Goal: Transaction & Acquisition: Subscribe to service/newsletter

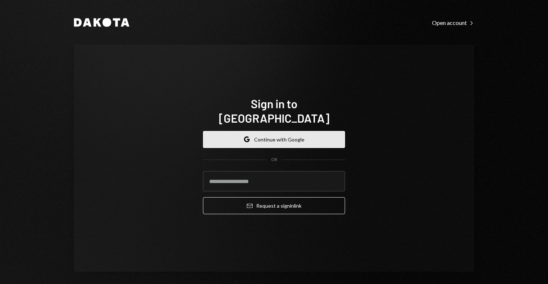
click at [312, 137] on button "Google Continue with Google" at bounding box center [274, 139] width 142 height 17
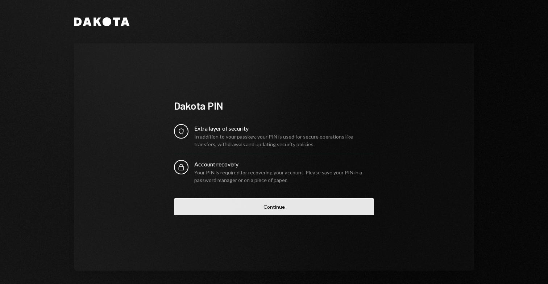
click at [265, 205] on button "Continue" at bounding box center [274, 207] width 200 height 17
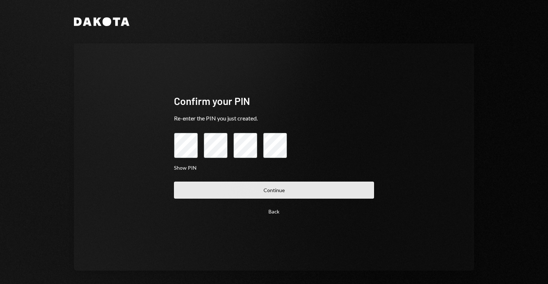
click at [262, 188] on button "Continue" at bounding box center [274, 190] width 200 height 17
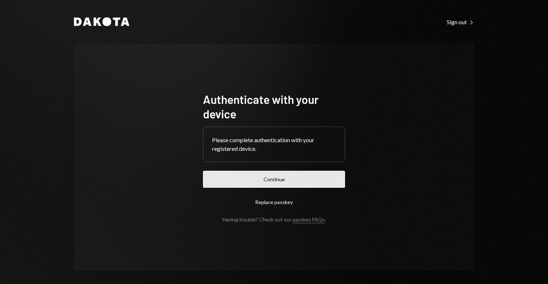
click at [270, 179] on button "Continue" at bounding box center [274, 179] width 142 height 17
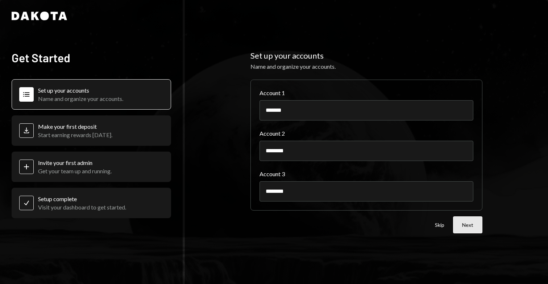
click at [475, 230] on button "Next" at bounding box center [467, 225] width 29 height 17
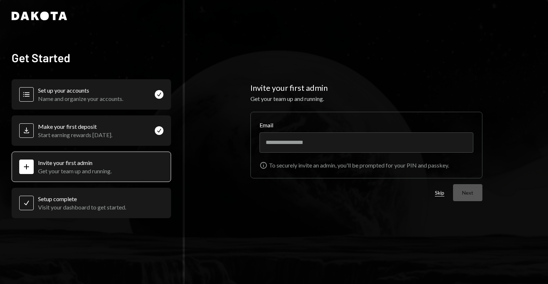
click at [440, 192] on button "Skip" at bounding box center [439, 193] width 9 height 7
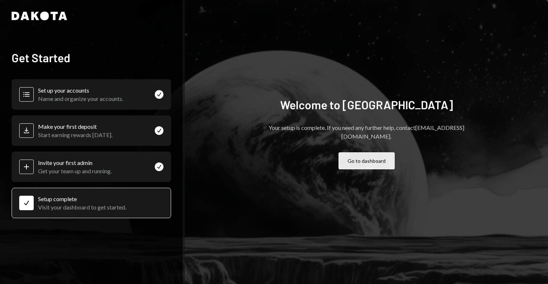
click at [362, 155] on button "Go to dashboard" at bounding box center [366, 161] width 56 height 17
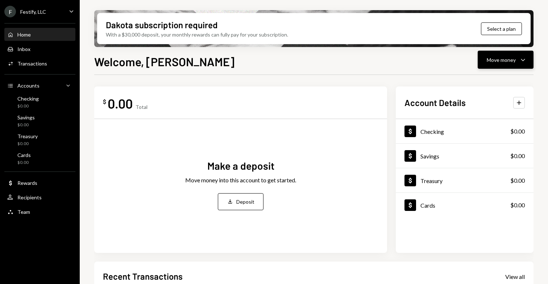
click at [504, 59] on div "Move money" at bounding box center [501, 60] width 29 height 8
click at [480, 80] on div "Send" at bounding box center [499, 82] width 53 height 8
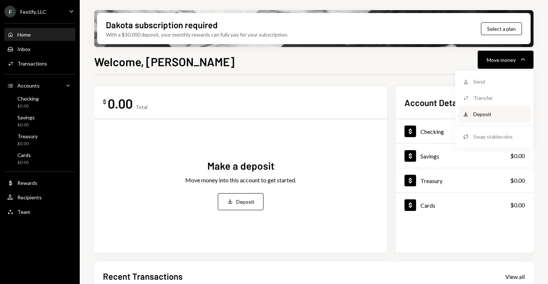
click at [482, 112] on div "Deposit" at bounding box center [499, 115] width 53 height 8
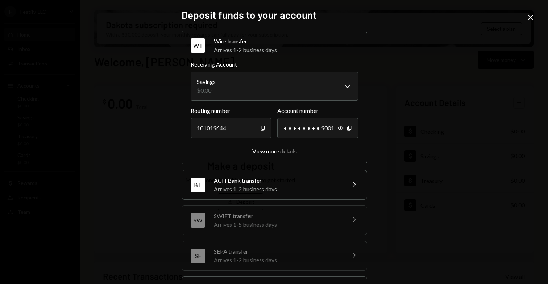
scroll to position [68, 0]
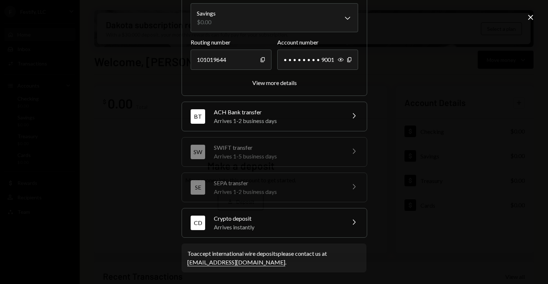
click at [281, 225] on div "Arrives instantly" at bounding box center [277, 227] width 127 height 9
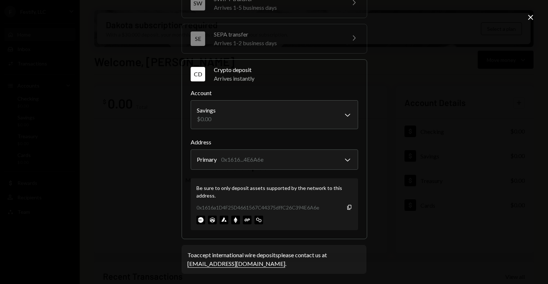
scroll to position [115, 0]
click at [526, 16] on icon "Close" at bounding box center [530, 17] width 9 height 9
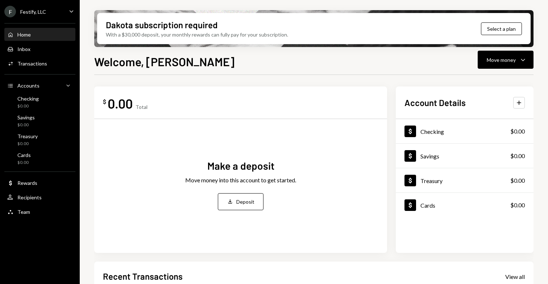
click at [38, 39] on div "Home Home" at bounding box center [39, 35] width 65 height 12
click at [34, 51] on div "Inbox Inbox" at bounding box center [39, 49] width 65 height 7
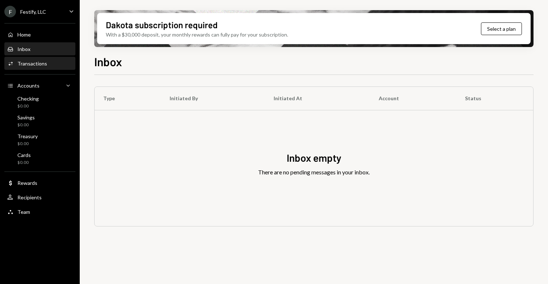
click at [34, 62] on div "Transactions" at bounding box center [32, 64] width 30 height 6
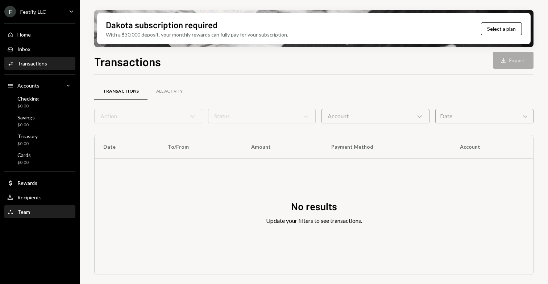
click at [31, 213] on div "Team Team" at bounding box center [39, 212] width 65 height 7
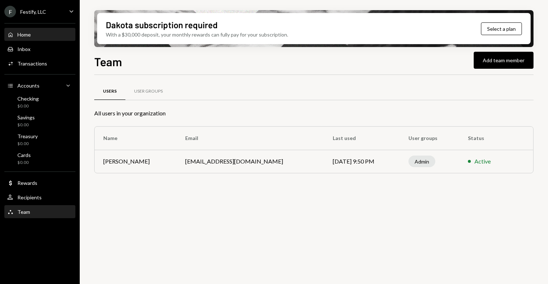
click at [45, 36] on div "Home Home" at bounding box center [39, 35] width 65 height 7
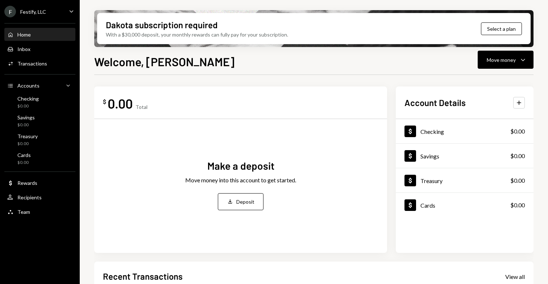
click at [64, 14] on div "F Festify, LLC Caret Down" at bounding box center [40, 12] width 80 height 12
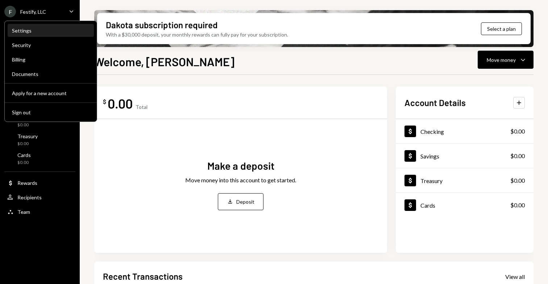
click at [46, 34] on div "Settings" at bounding box center [51, 31] width 78 height 12
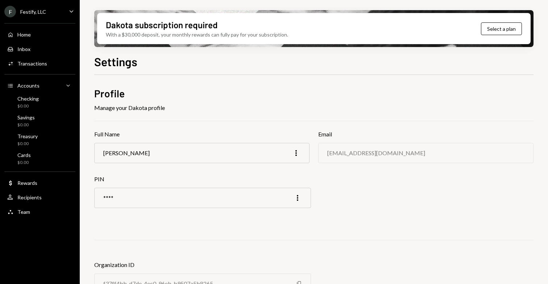
scroll to position [27, 0]
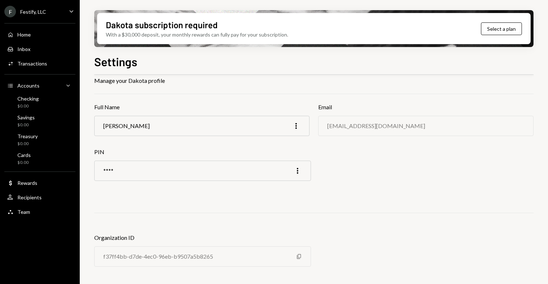
click at [351, 132] on div "[EMAIL_ADDRESS][DOMAIN_NAME]" at bounding box center [425, 126] width 215 height 20
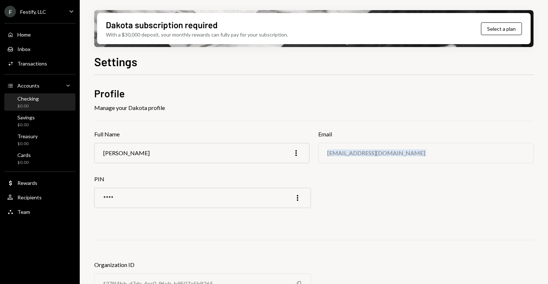
click at [54, 107] on div "Checking $0.00" at bounding box center [39, 103] width 65 height 14
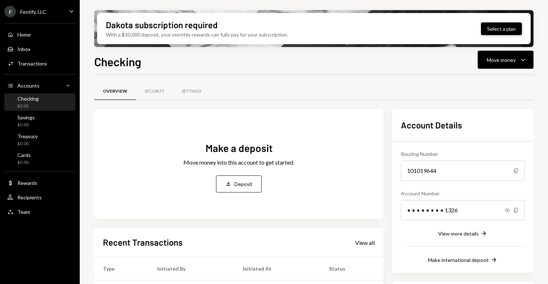
click at [502, 32] on button "Select a plan" at bounding box center [501, 28] width 41 height 13
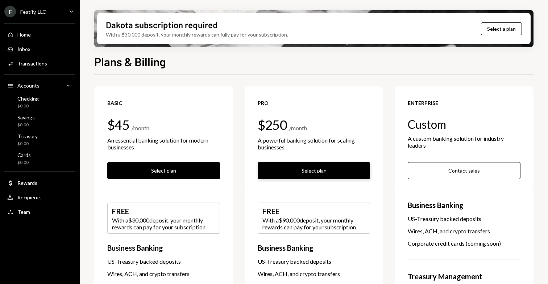
click at [286, 172] on button "Select plan" at bounding box center [314, 170] width 113 height 17
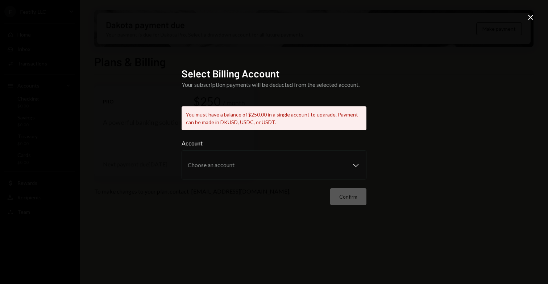
click at [527, 18] on icon "Close" at bounding box center [530, 17] width 9 height 9
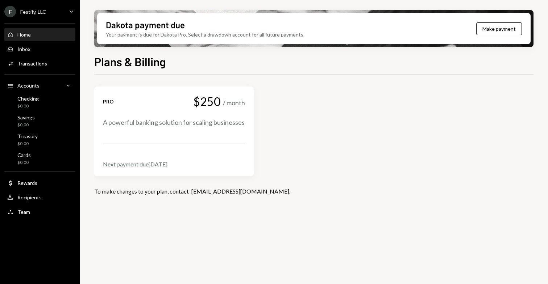
click at [37, 36] on div "Home Home" at bounding box center [39, 35] width 65 height 7
